Goal: Complete application form

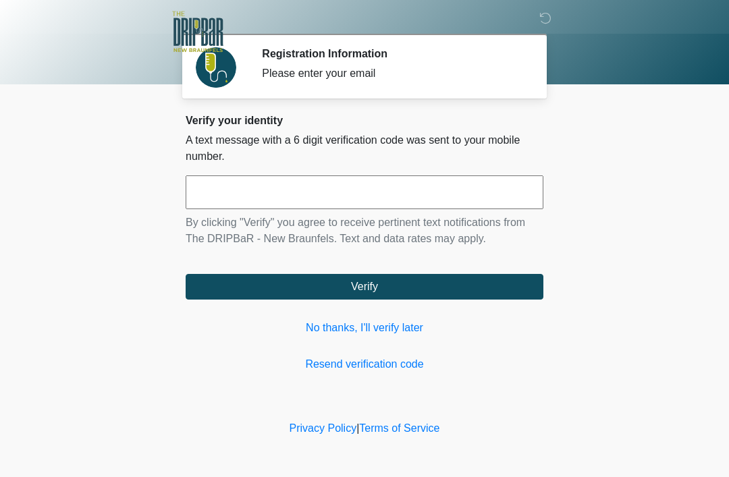
click at [419, 334] on link "No thanks, I'll verify later" at bounding box center [365, 328] width 358 height 16
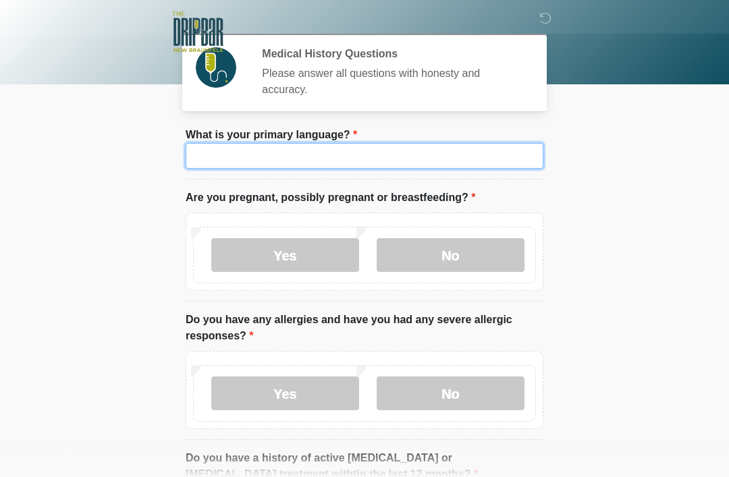
click at [468, 144] on input "What is your primary language?" at bounding box center [365, 156] width 358 height 26
type input "*******"
click at [485, 238] on label "No" at bounding box center [451, 255] width 148 height 34
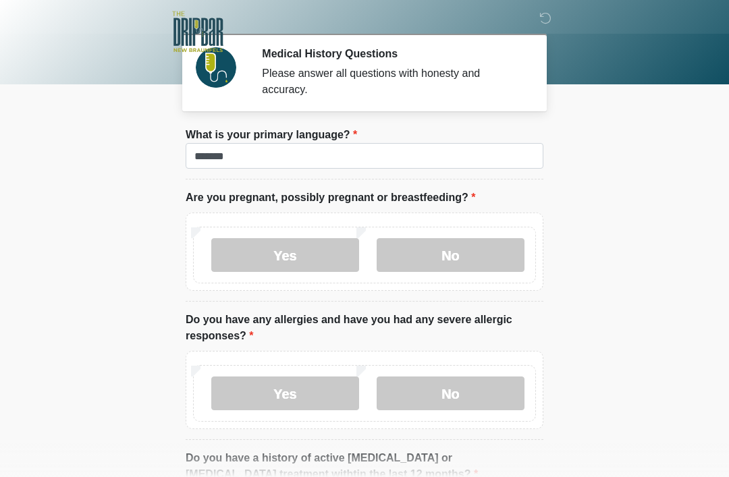
click at [483, 398] on label "No" at bounding box center [451, 394] width 148 height 34
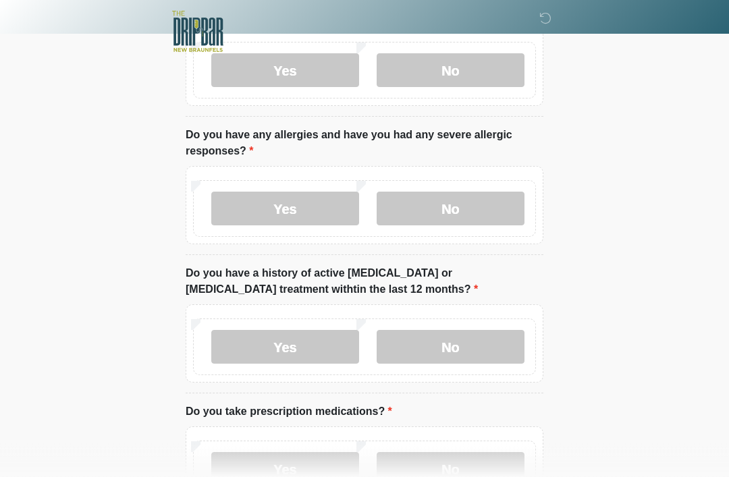
scroll to position [188, 0]
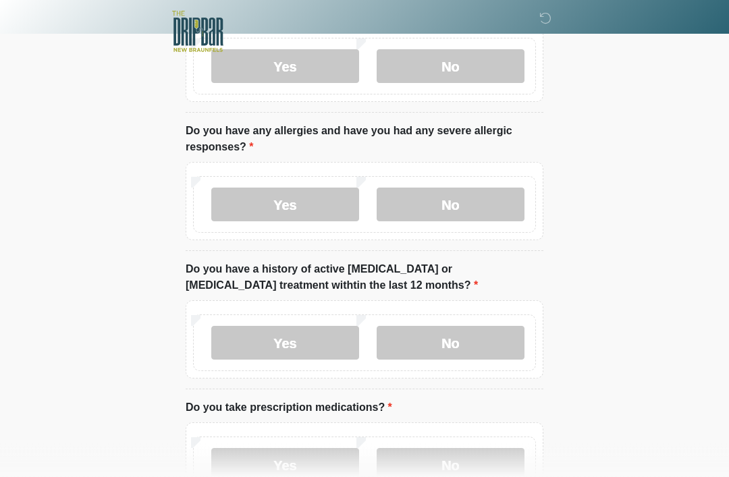
click at [491, 327] on label "No" at bounding box center [451, 344] width 148 height 34
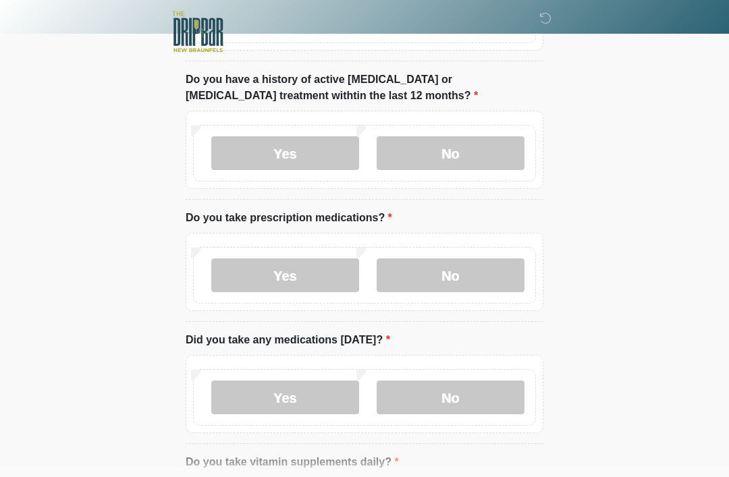
scroll to position [380, 0]
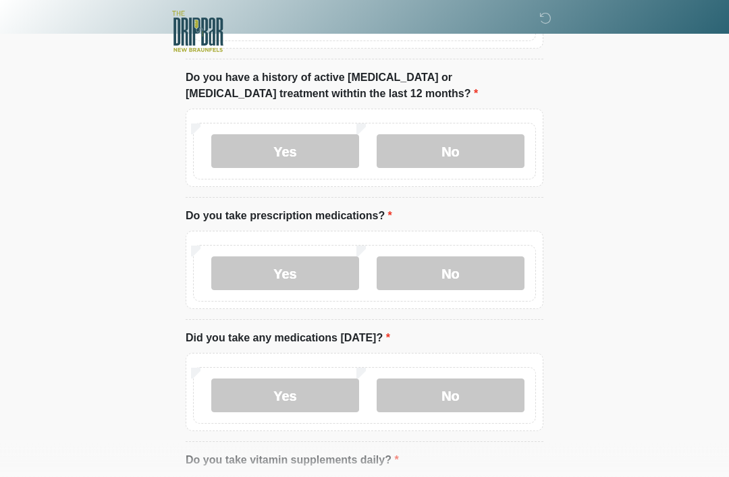
click at [482, 288] on label "No" at bounding box center [451, 274] width 148 height 34
click at [469, 390] on label "No" at bounding box center [451, 396] width 148 height 34
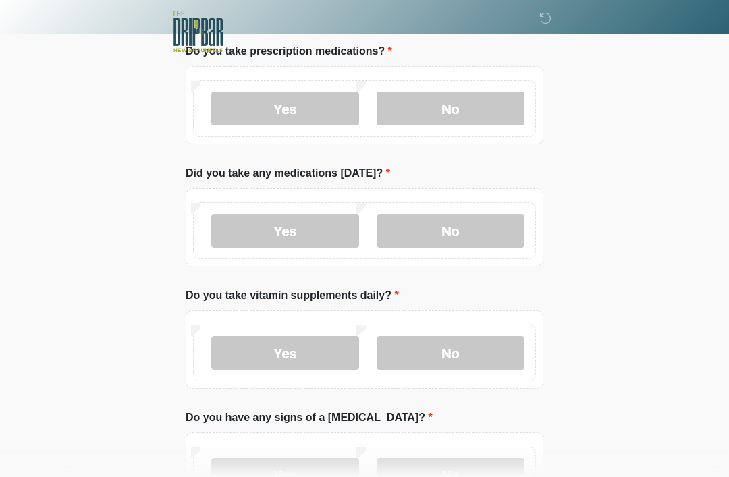
scroll to position [546, 0]
click at [309, 358] on label "Yes" at bounding box center [285, 353] width 148 height 34
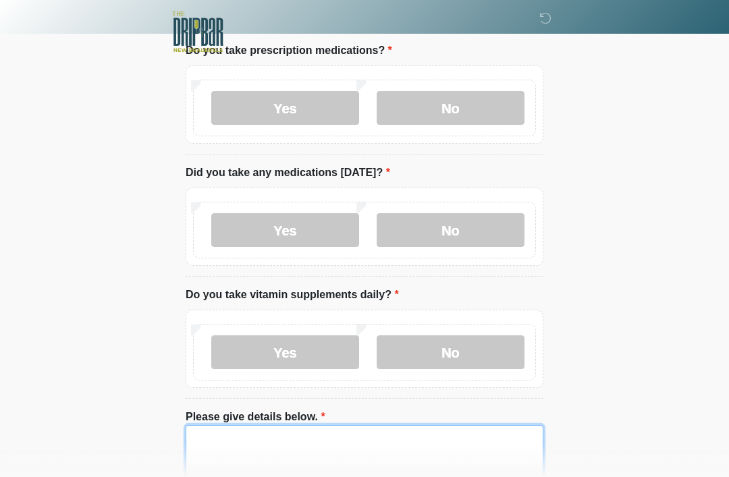
click at [427, 441] on textarea "Please give details below." at bounding box center [365, 454] width 358 height 58
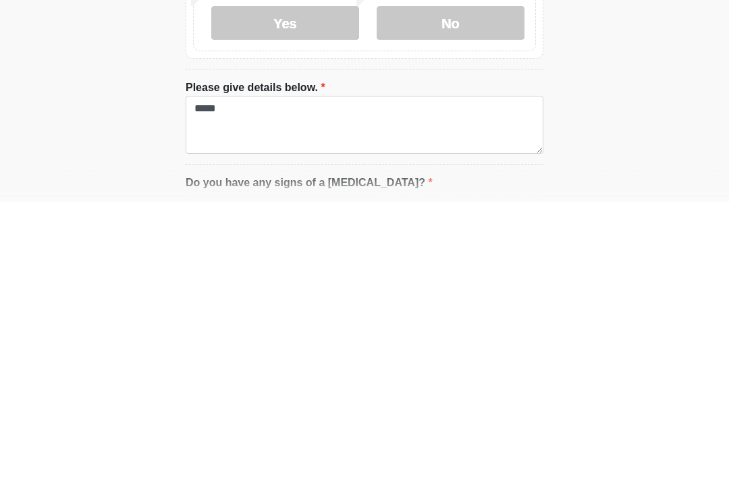
scroll to position [876, 0]
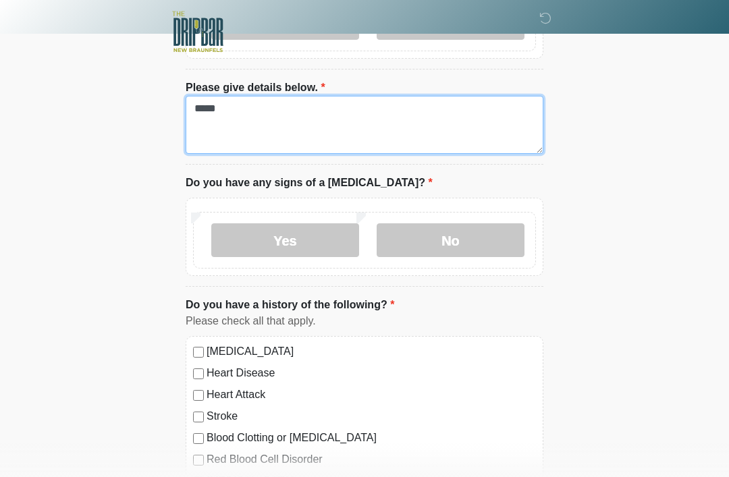
type textarea "*****"
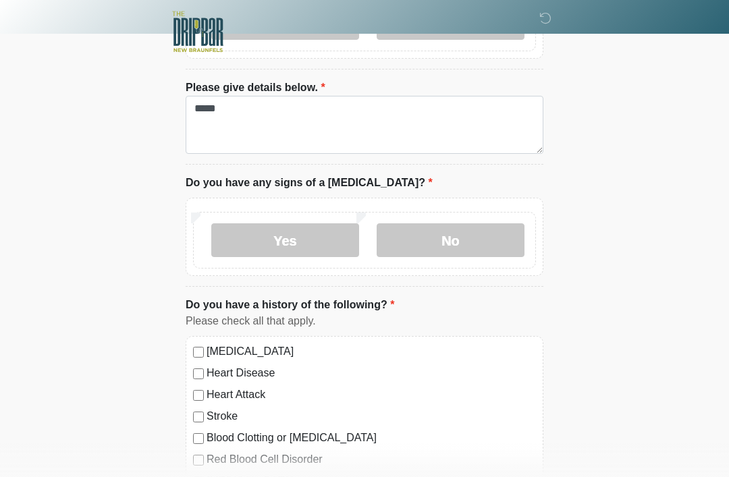
click at [490, 251] on label "No" at bounding box center [451, 241] width 148 height 34
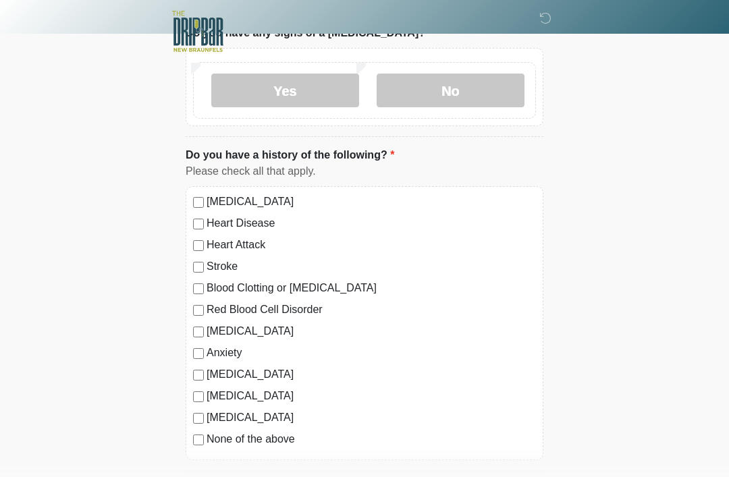
scroll to position [1027, 0]
click at [199, 427] on div "[MEDICAL_DATA] Heart Disease Heart Attack Stroke Blood Clotting or [MEDICAL_DAT…" at bounding box center [365, 323] width 358 height 274
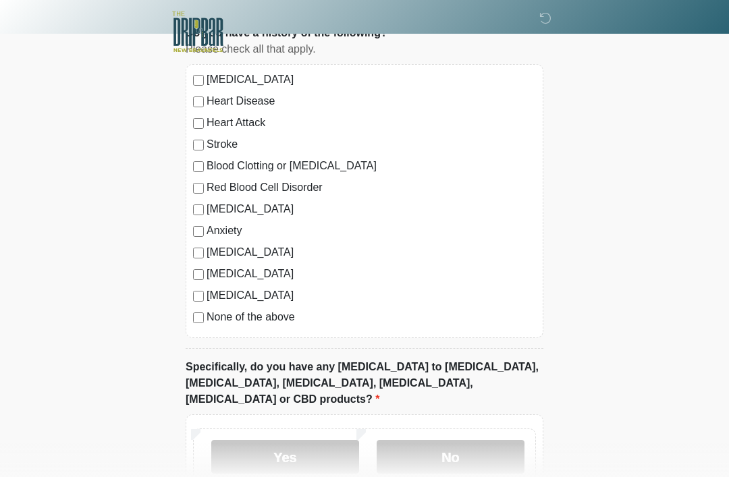
scroll to position [1178, 0]
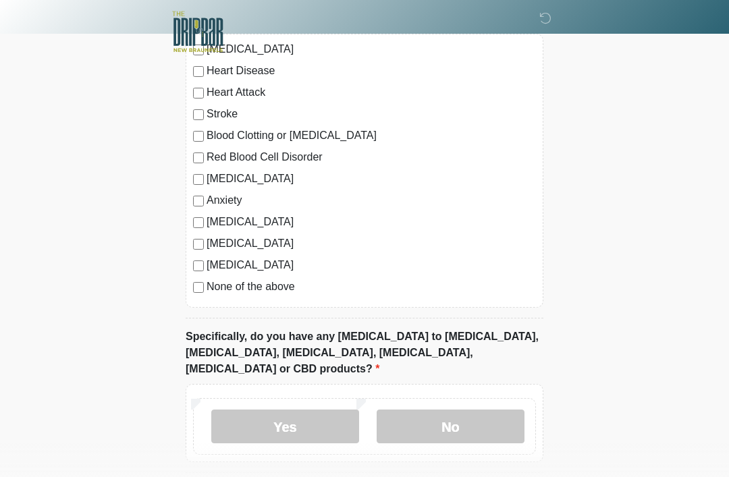
click at [496, 421] on label "No" at bounding box center [451, 427] width 148 height 34
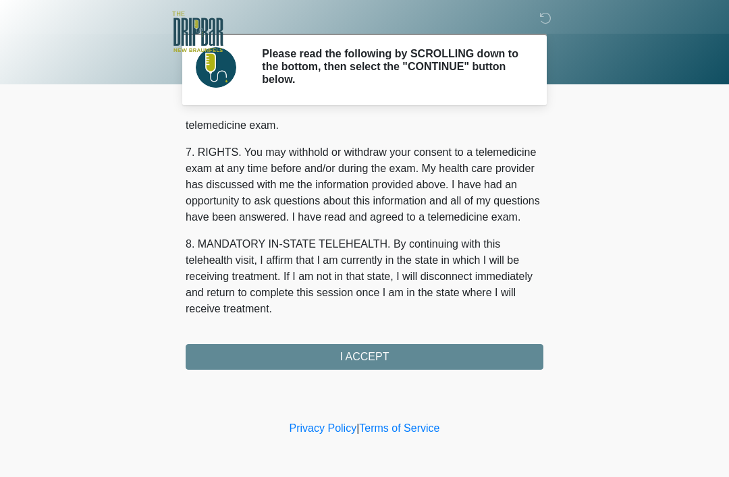
scroll to position [592, 0]
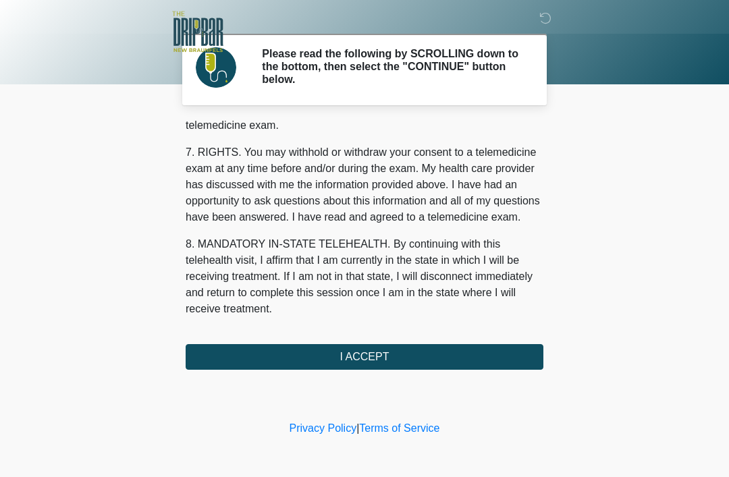
click at [477, 363] on button "I ACCEPT" at bounding box center [365, 357] width 358 height 26
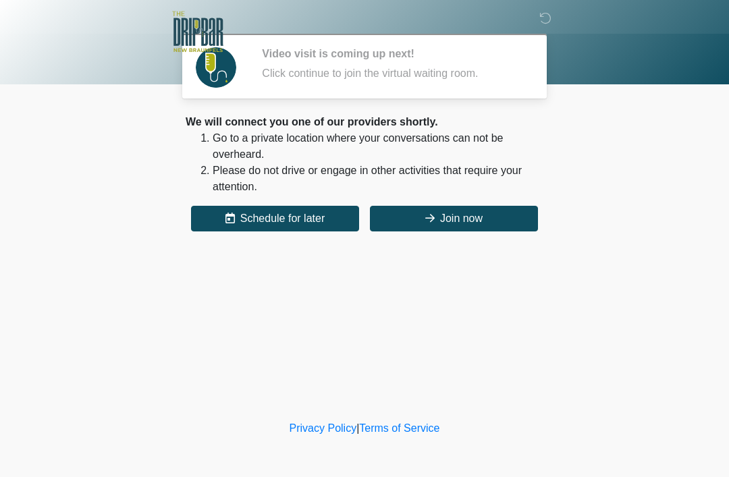
click at [488, 217] on button "Join now" at bounding box center [454, 219] width 168 height 26
